Goal: Task Accomplishment & Management: Use online tool/utility

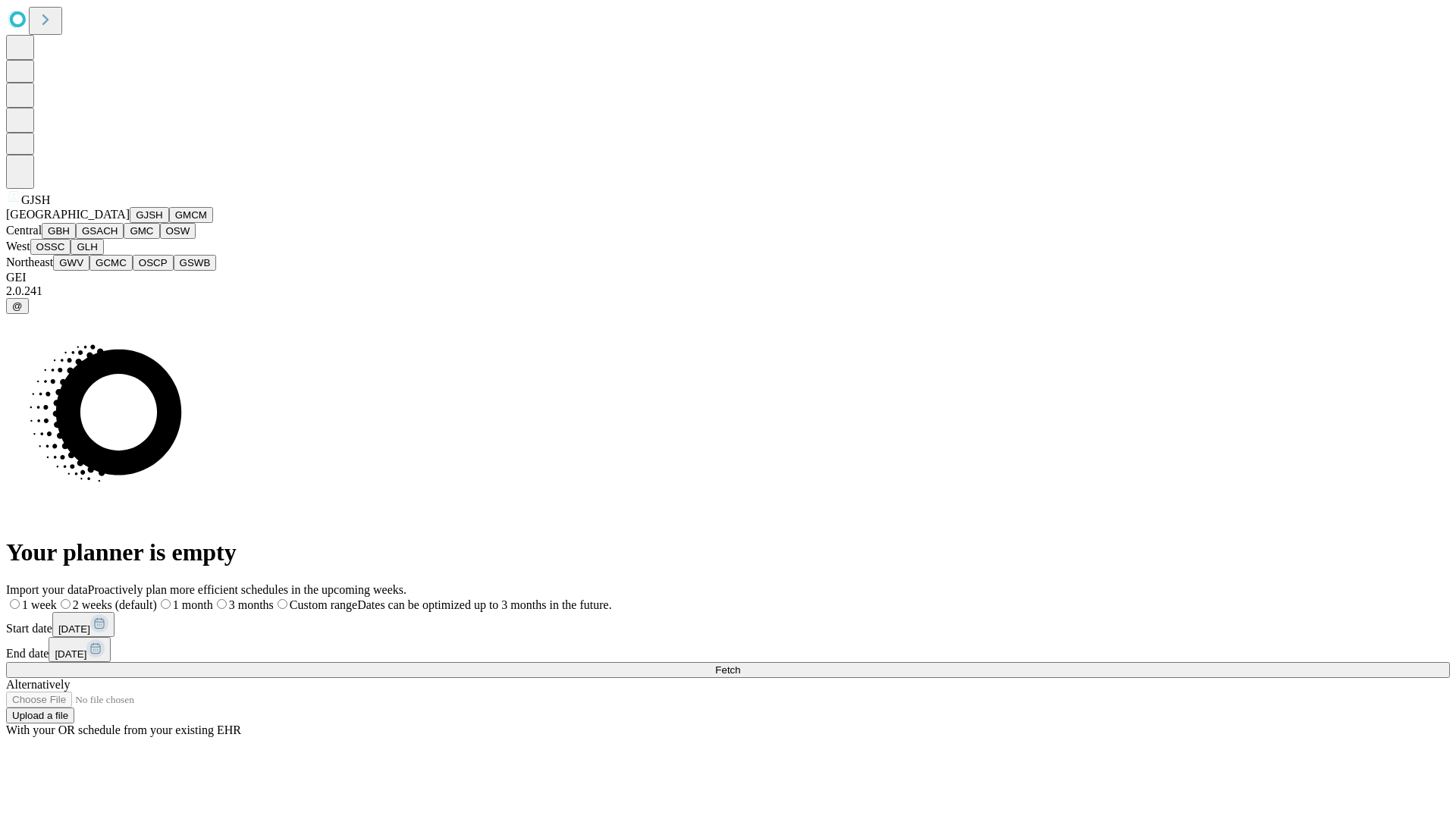
click at [130, 223] on button "GJSH" at bounding box center [149, 215] width 39 height 16
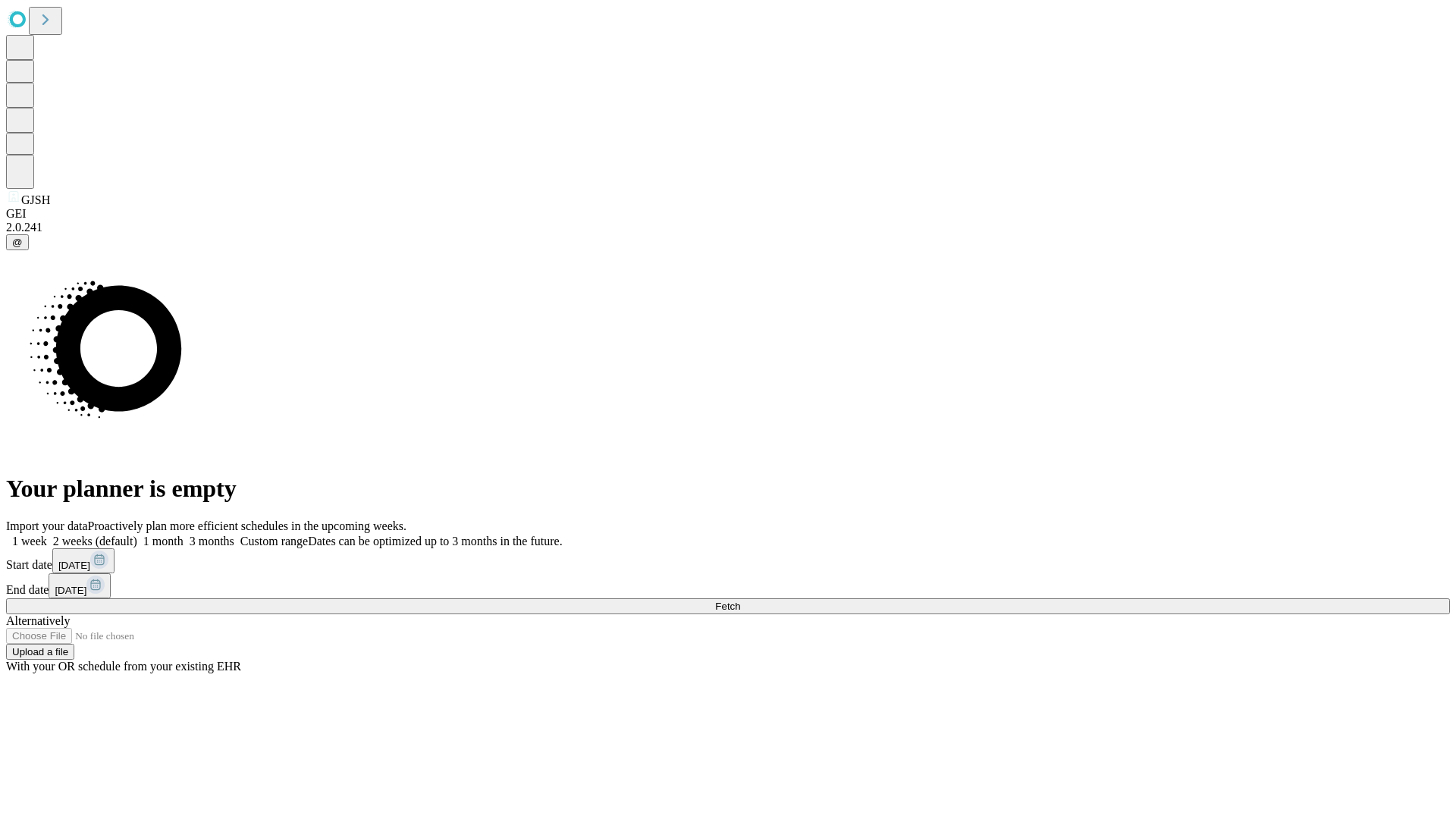
click at [137, 535] on label "2 weeks (default)" at bounding box center [92, 541] width 90 height 12
click at [740, 601] on span "Fetch" at bounding box center [728, 607] width 25 height 12
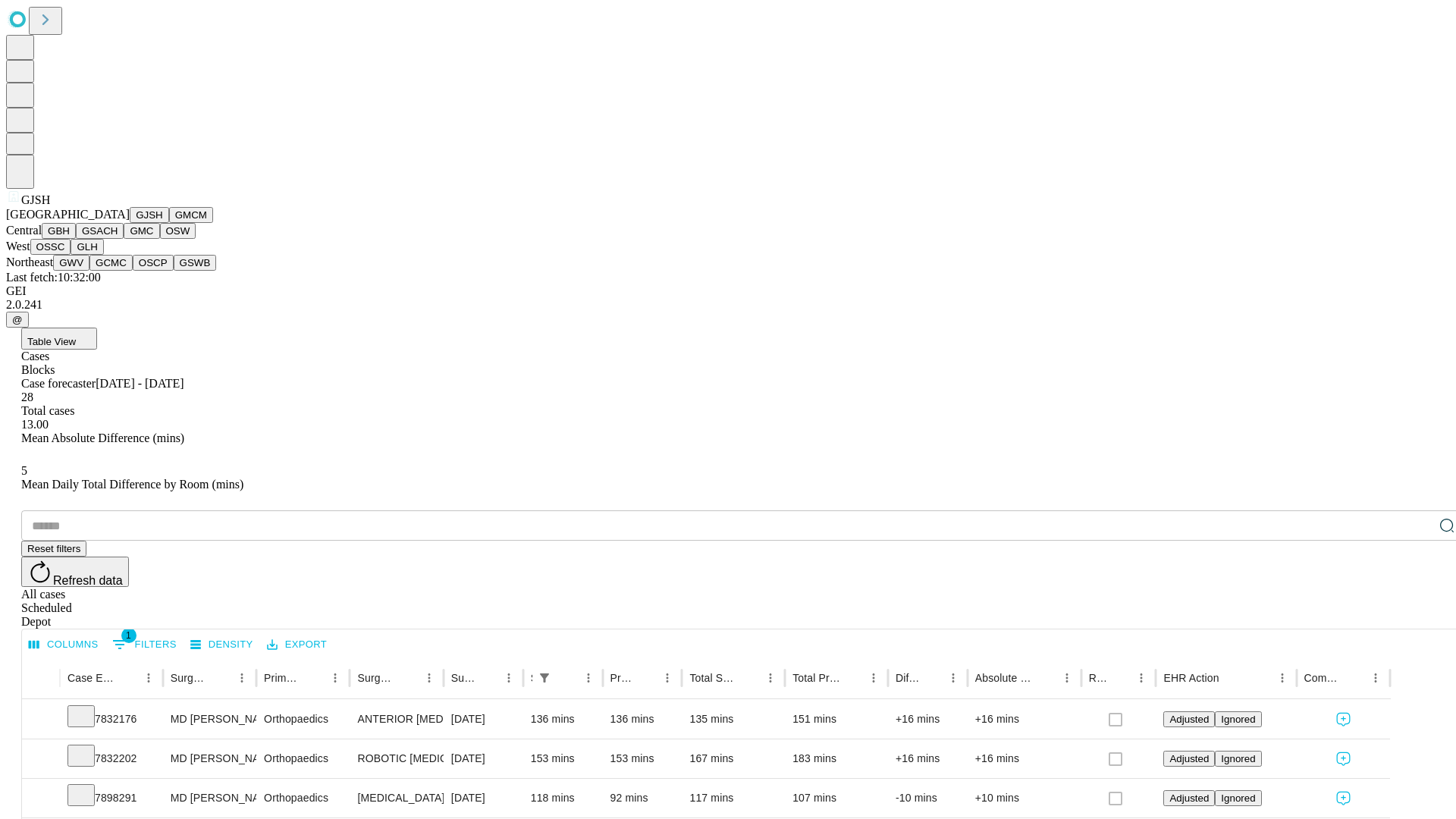
click at [169, 223] on button "GMCM" at bounding box center [191, 215] width 44 height 16
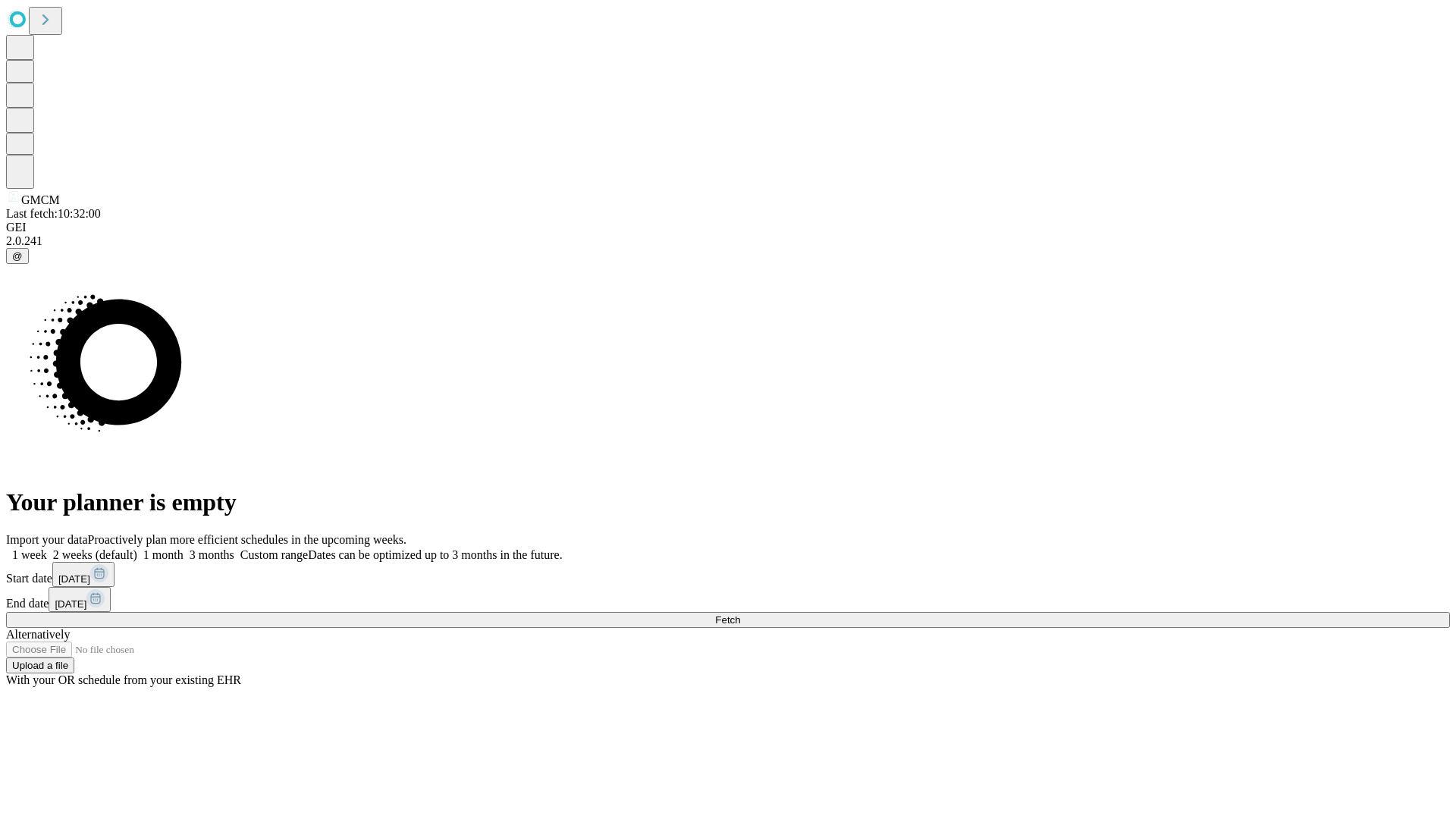
click at [740, 614] on span "Fetch" at bounding box center [728, 620] width 25 height 12
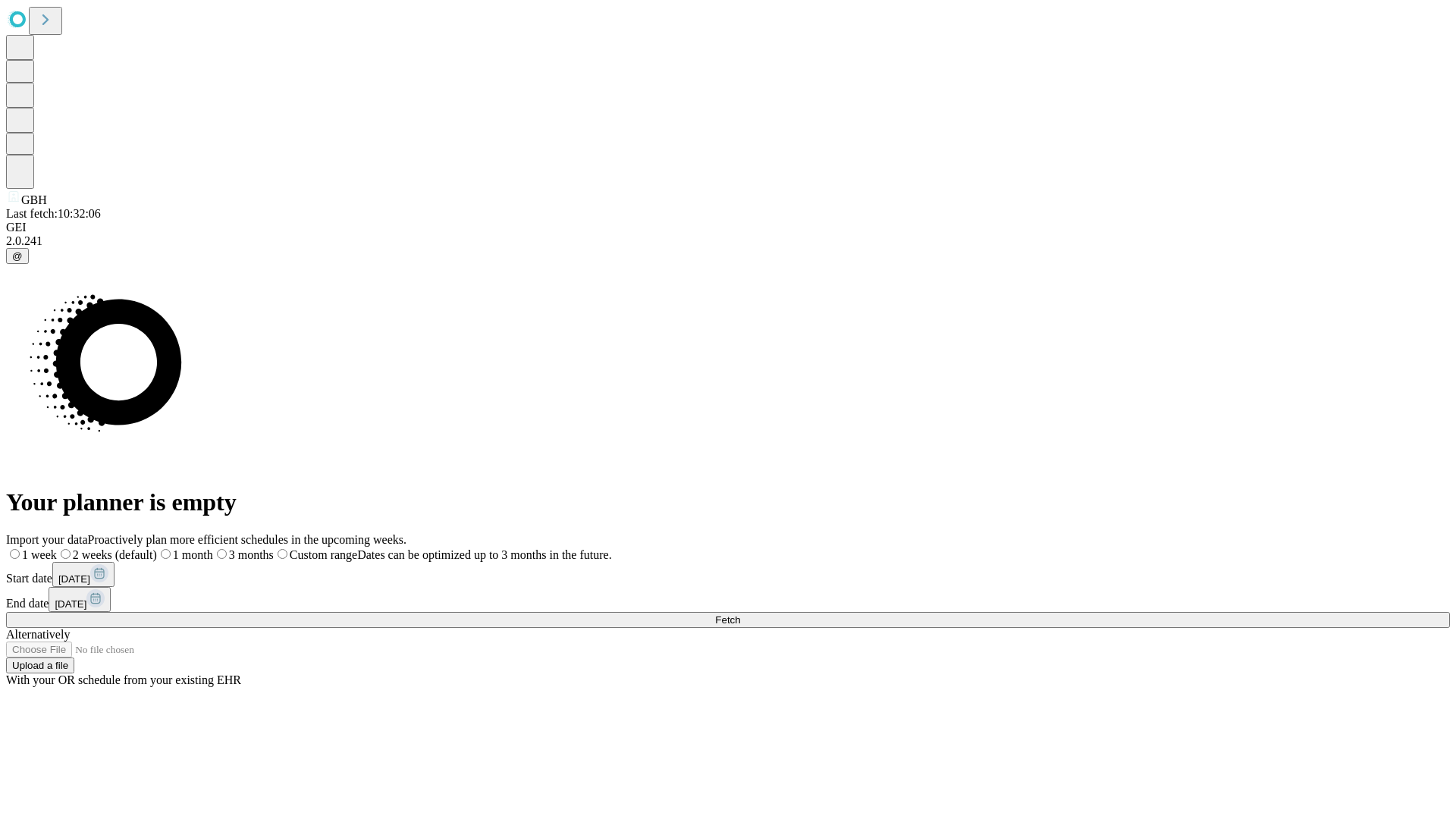
click at [740, 614] on span "Fetch" at bounding box center [728, 620] width 25 height 12
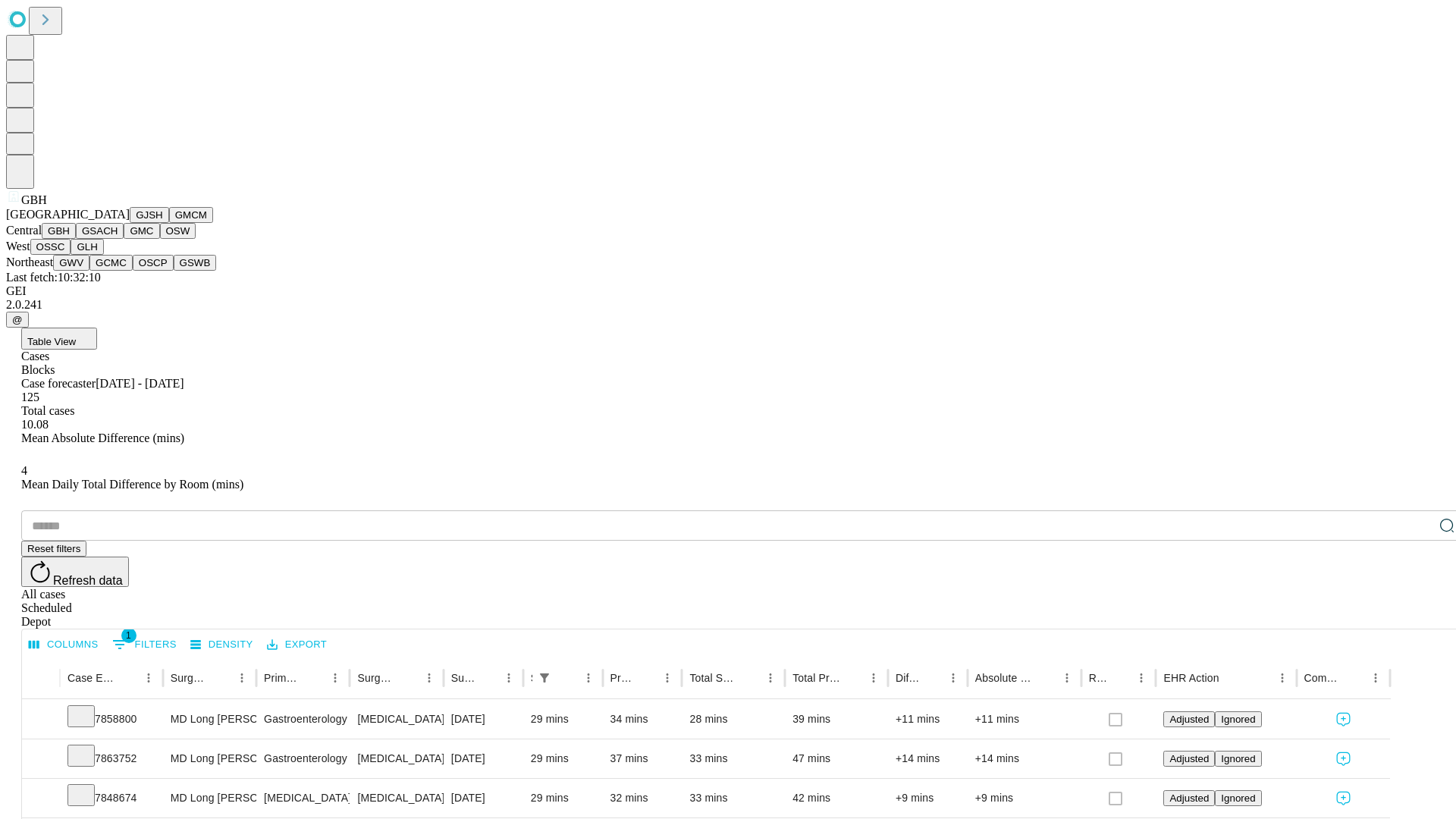
click at [117, 239] on button "GSACH" at bounding box center [99, 231] width 47 height 16
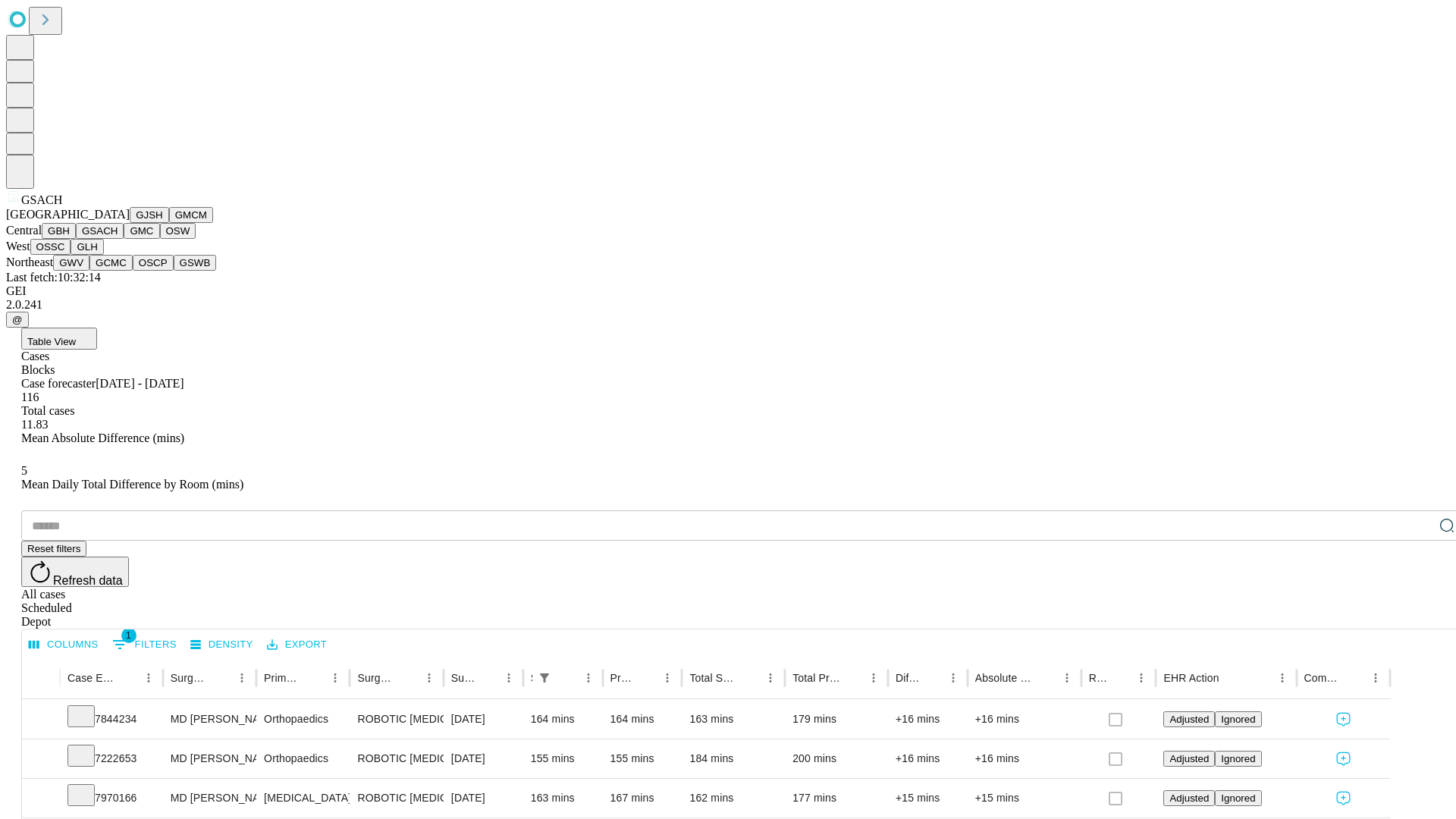
click at [124, 239] on button "GMC" at bounding box center [141, 231] width 36 height 16
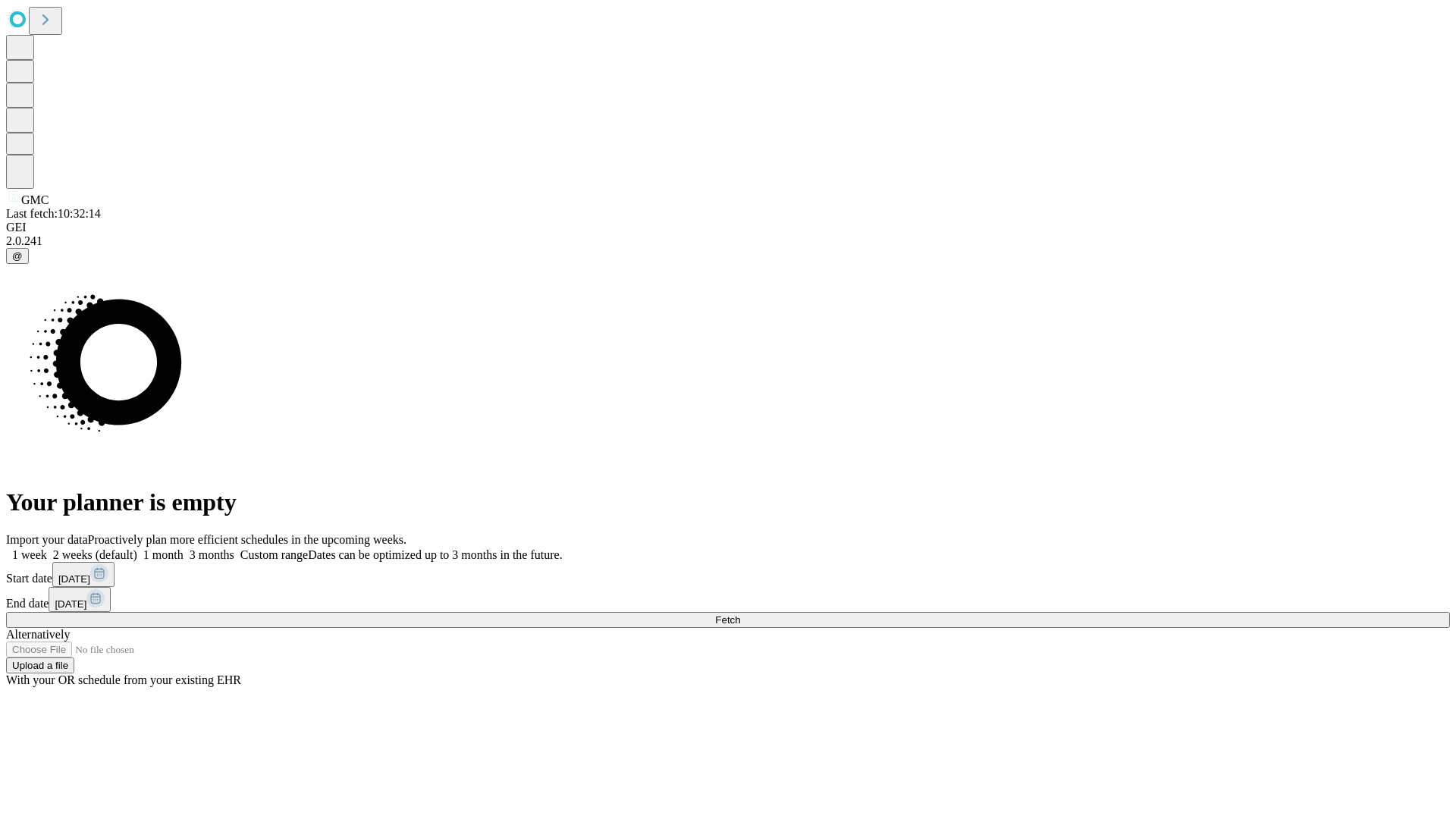
click at [137, 548] on label "2 weeks (default)" at bounding box center [92, 554] width 90 height 12
click at [740, 614] on span "Fetch" at bounding box center [728, 620] width 25 height 12
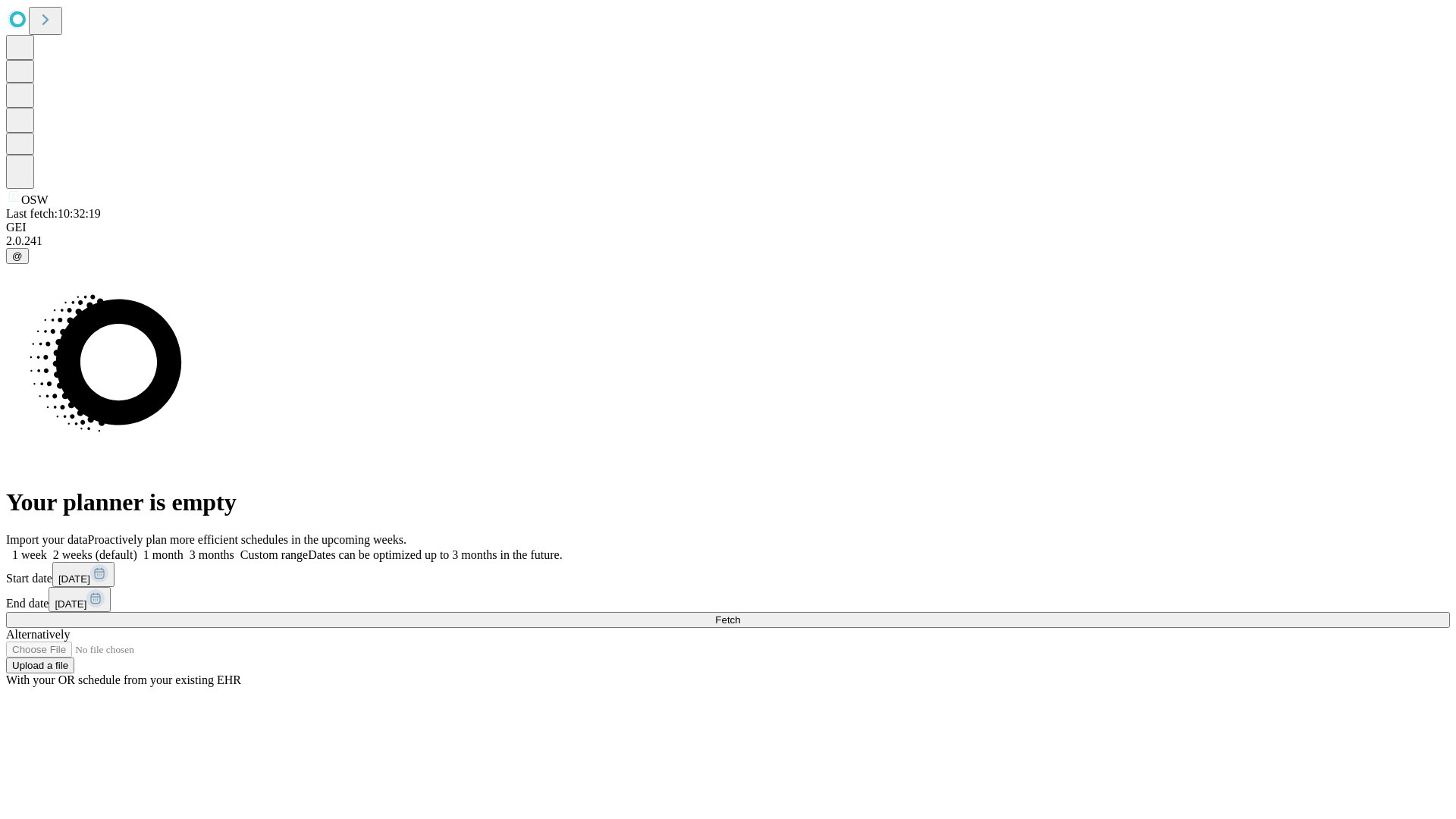
click at [740, 614] on span "Fetch" at bounding box center [728, 620] width 25 height 12
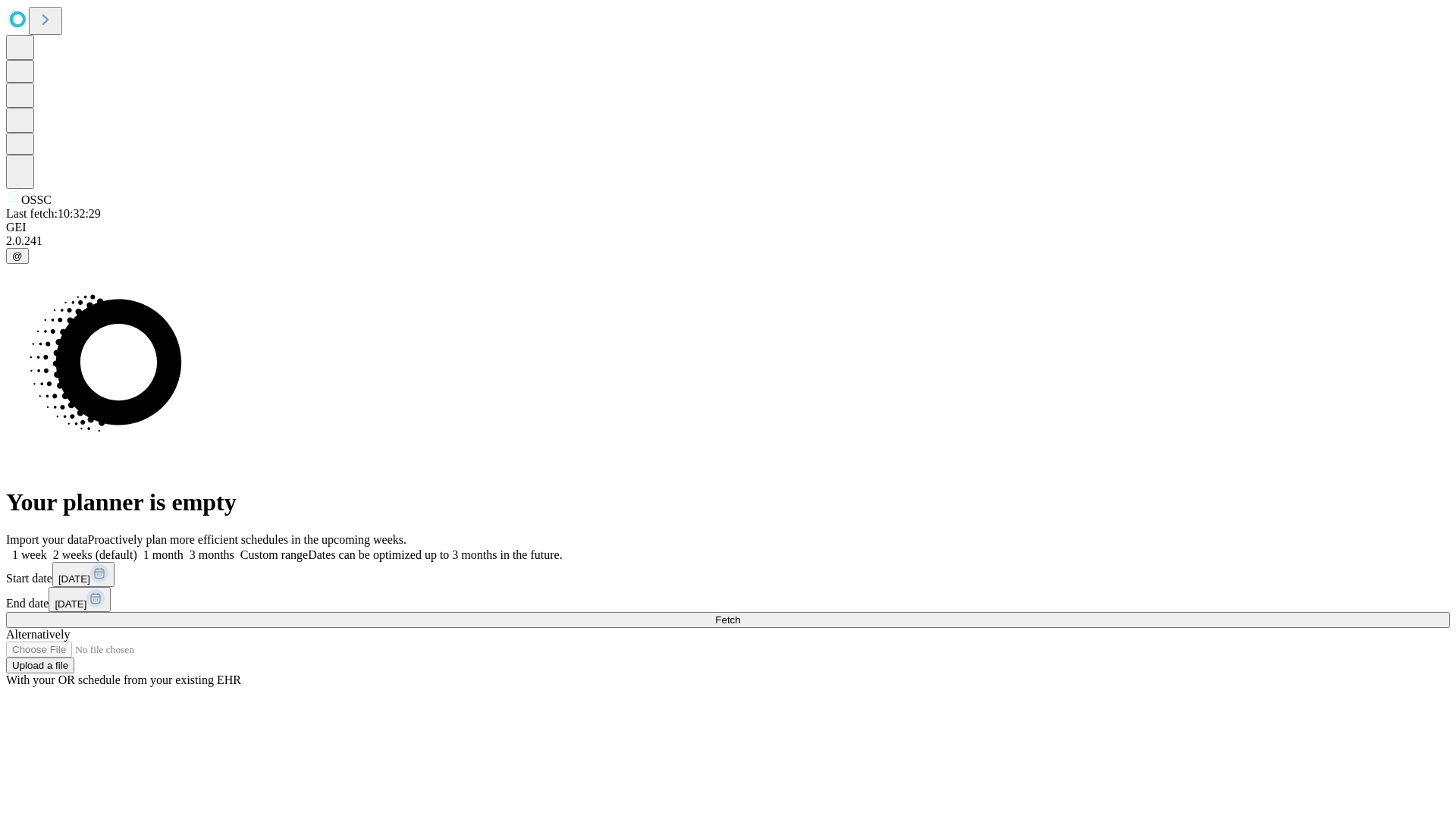
click at [740, 614] on span "Fetch" at bounding box center [728, 620] width 25 height 12
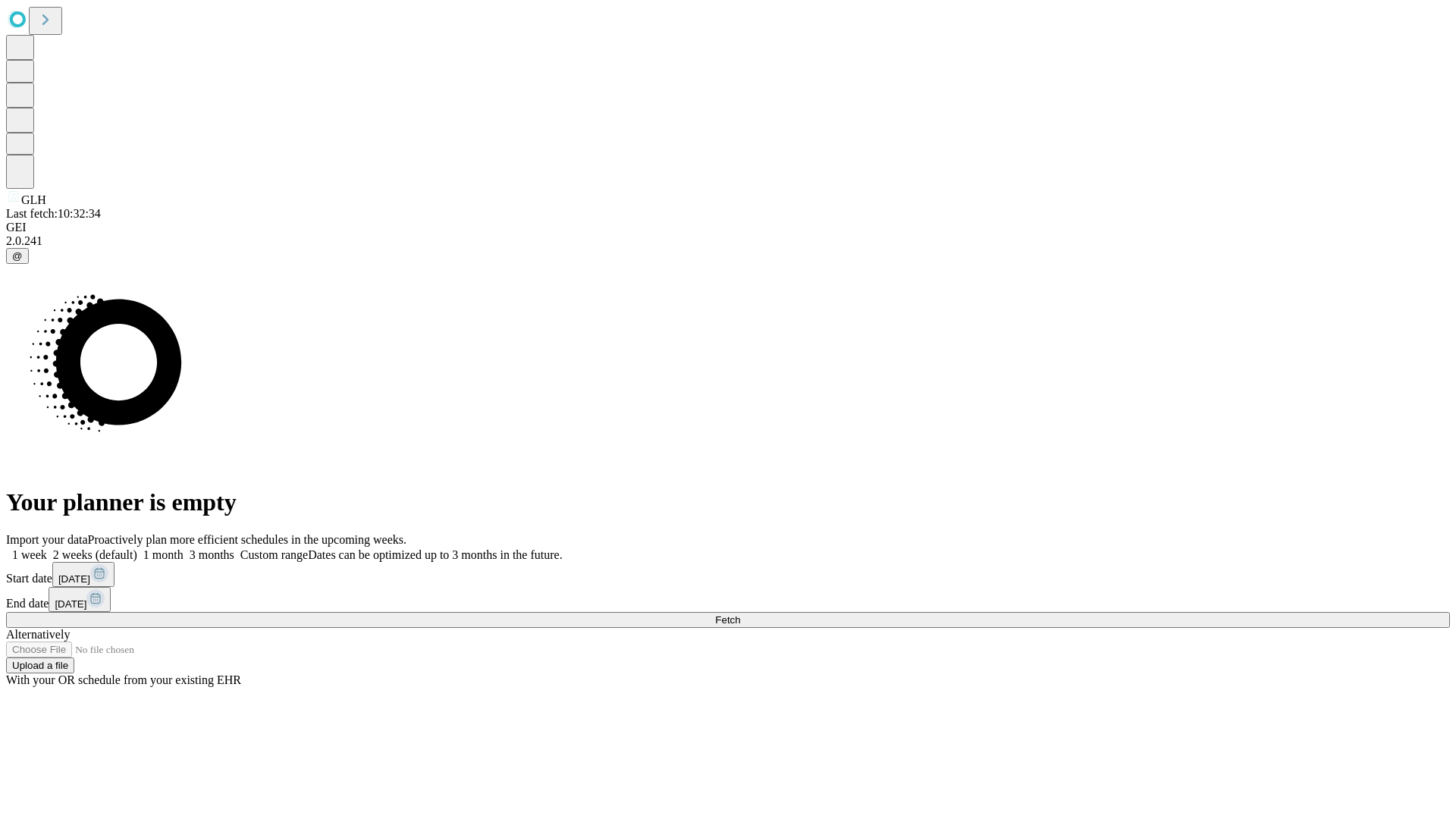
click at [740, 614] on span "Fetch" at bounding box center [728, 620] width 25 height 12
click at [137, 548] on label "2 weeks (default)" at bounding box center [92, 554] width 90 height 12
click at [740, 614] on span "Fetch" at bounding box center [728, 620] width 25 height 12
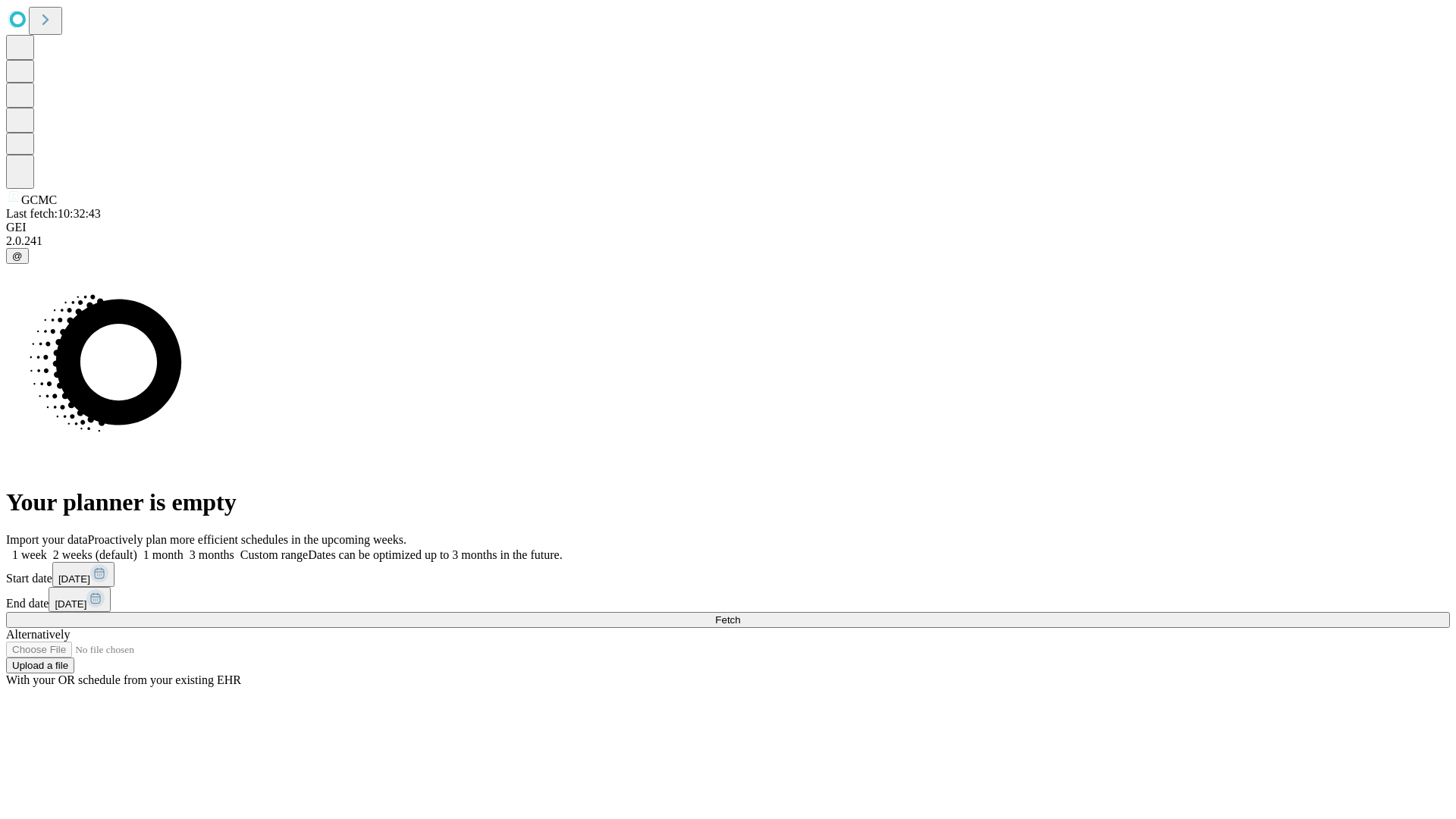
click at [740, 614] on span "Fetch" at bounding box center [728, 620] width 25 height 12
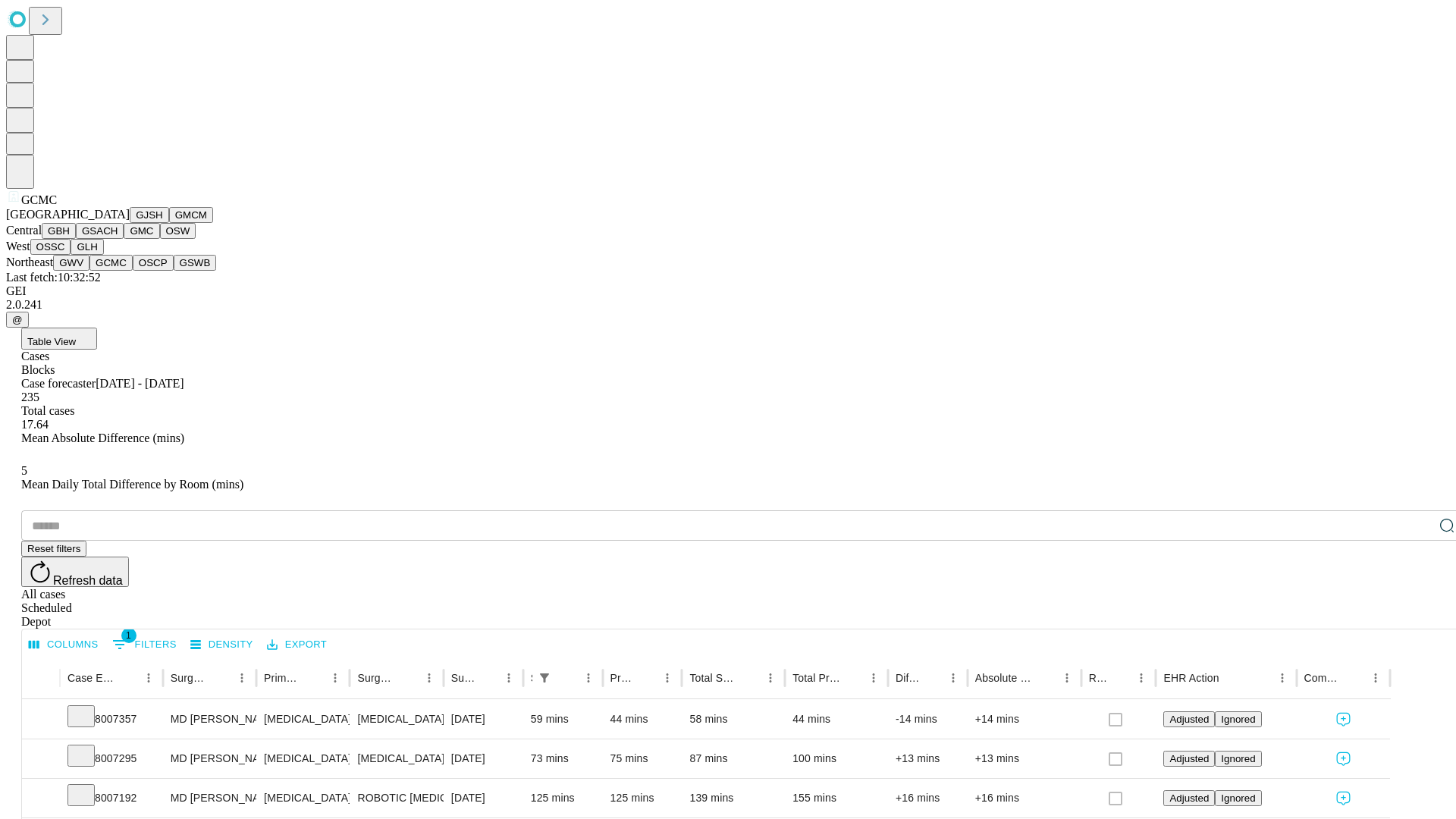
click at [133, 271] on button "OSCP" at bounding box center [153, 262] width 41 height 16
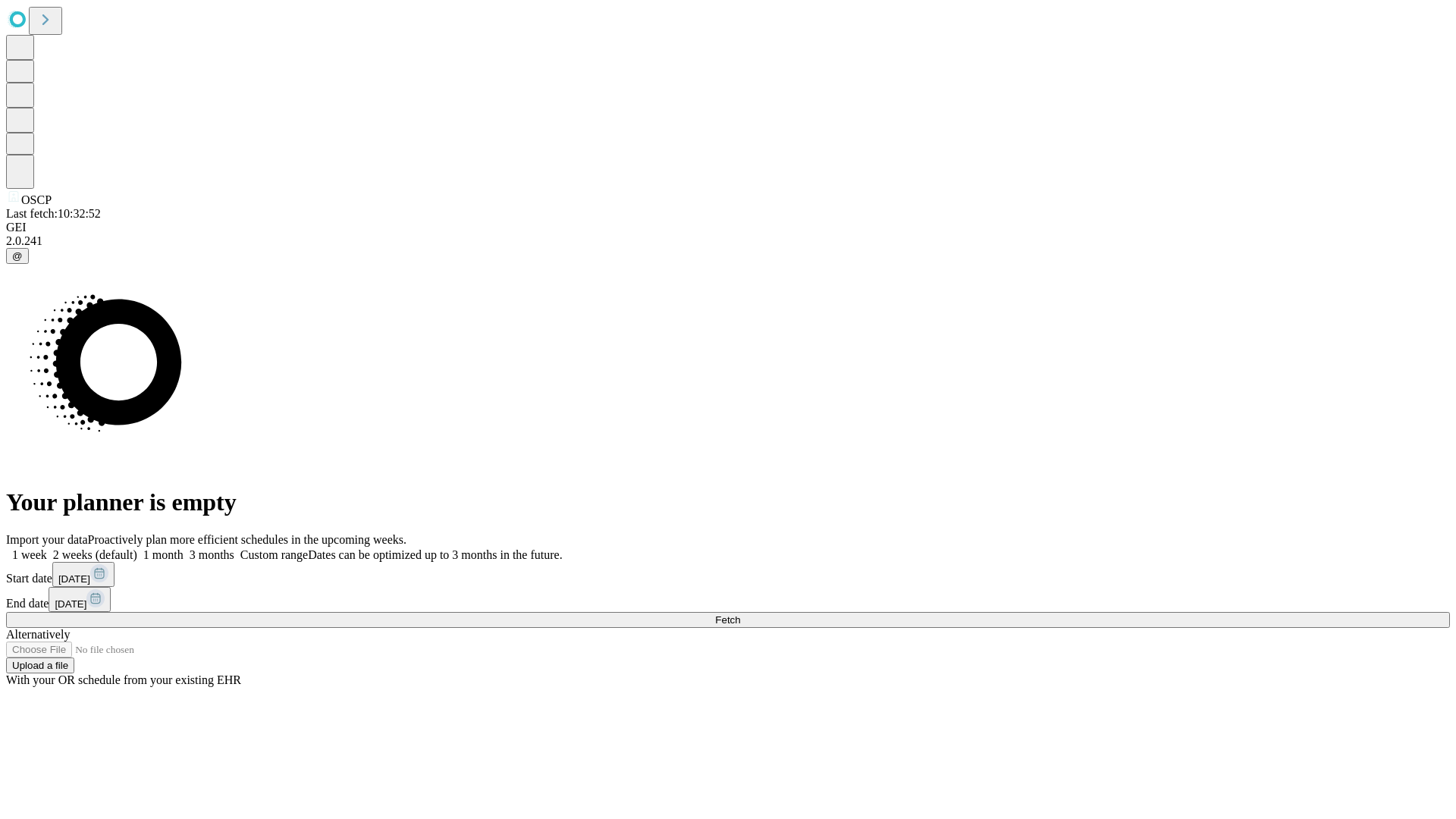
click at [137, 548] on label "2 weeks (default)" at bounding box center [92, 554] width 90 height 12
click at [740, 614] on span "Fetch" at bounding box center [728, 620] width 25 height 12
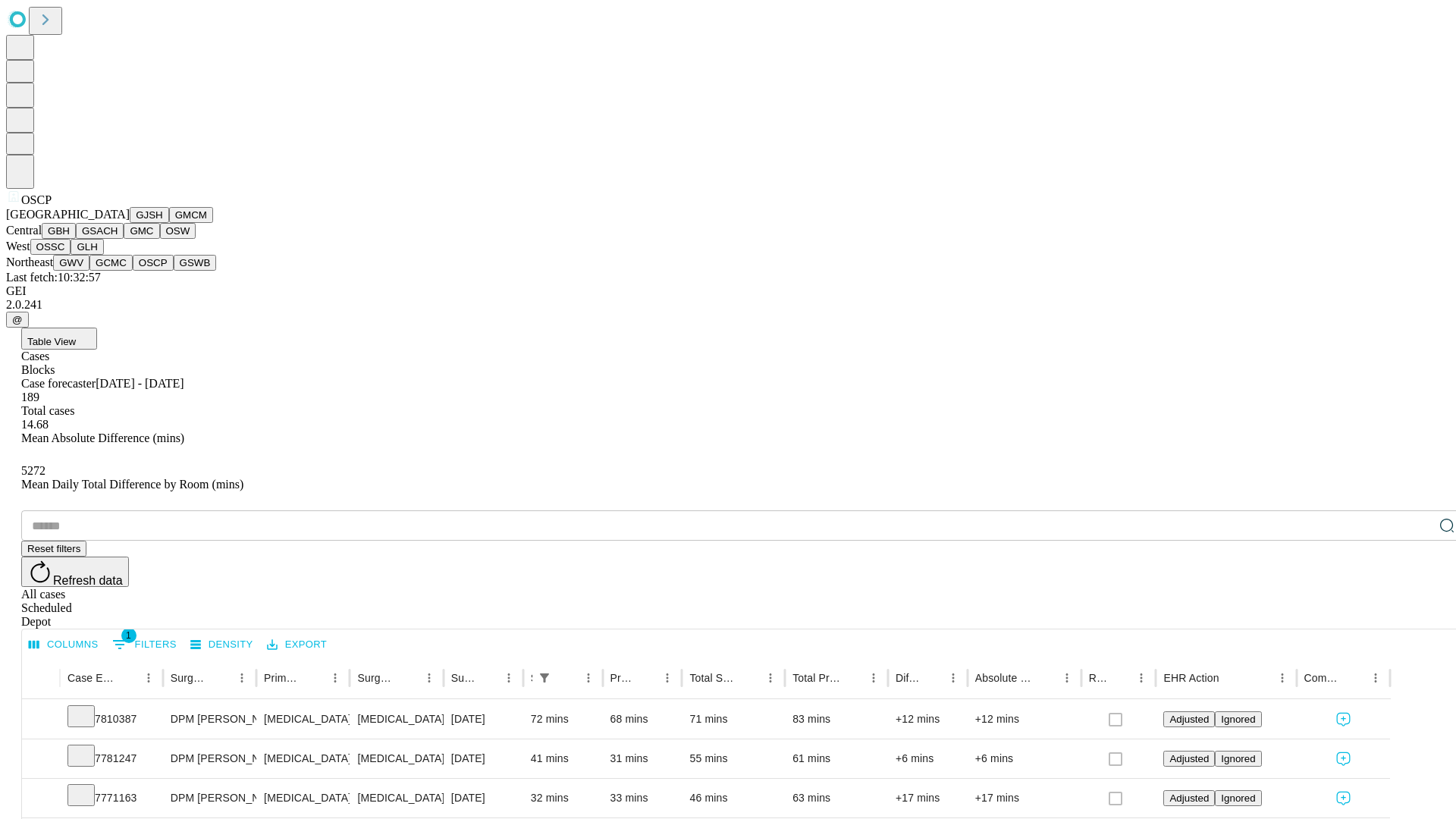
click at [174, 271] on button "GSWB" at bounding box center [196, 262] width 43 height 16
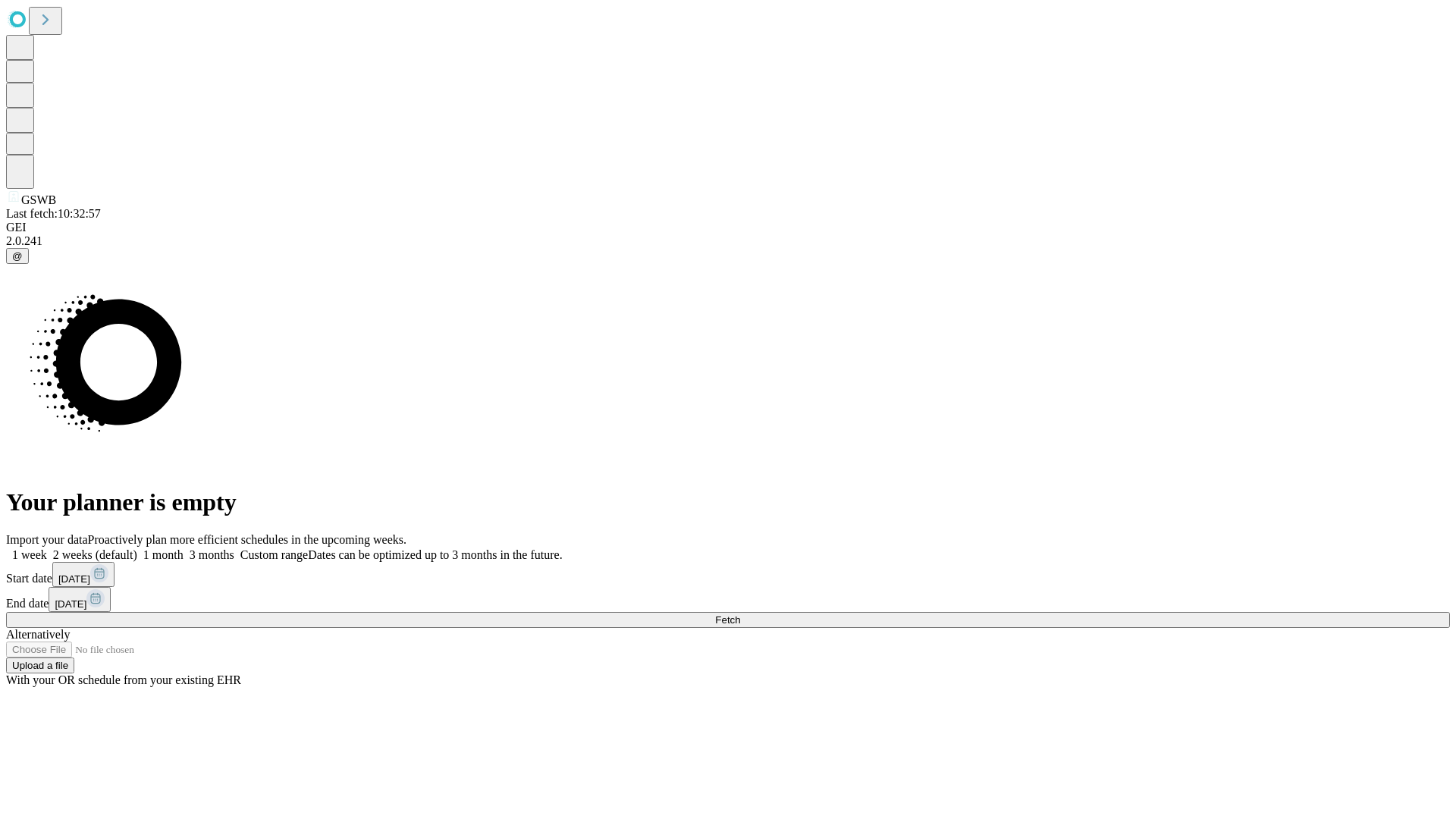
click at [137, 548] on label "2 weeks (default)" at bounding box center [92, 554] width 90 height 12
click at [740, 614] on span "Fetch" at bounding box center [728, 620] width 25 height 12
